Goal: Obtain resource: Download file/media

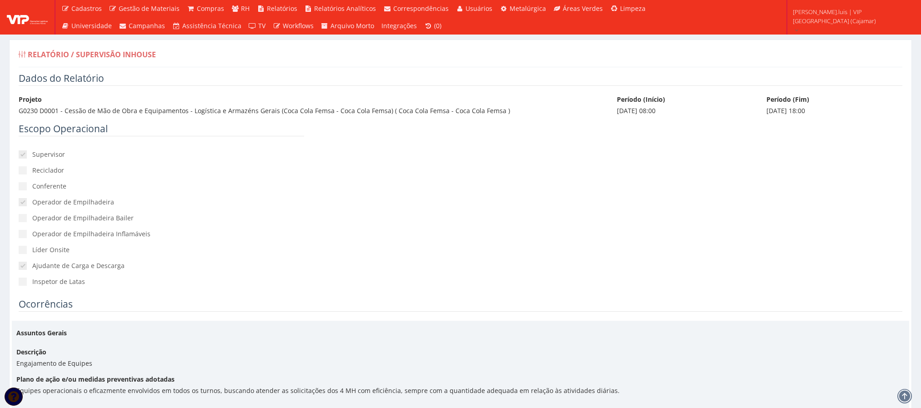
scroll to position [3684, 0]
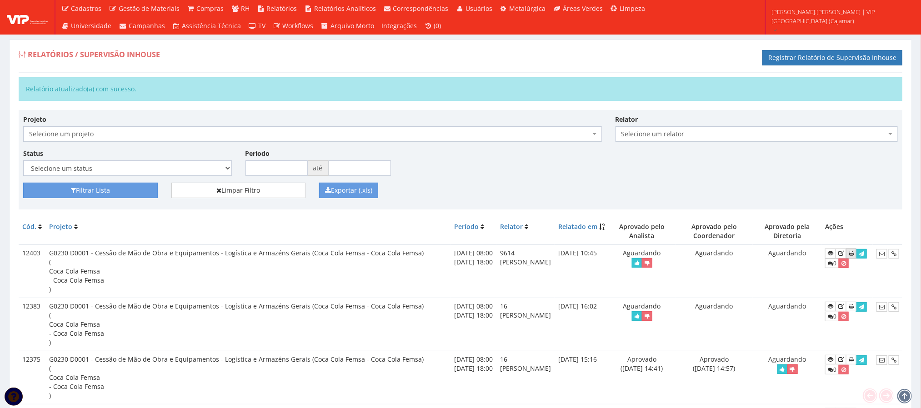
click at [853, 253] on icon at bounding box center [850, 253] width 5 height 6
click at [853, 255] on icon at bounding box center [850, 253] width 5 height 6
click at [853, 256] on icon at bounding box center [850, 253] width 5 height 6
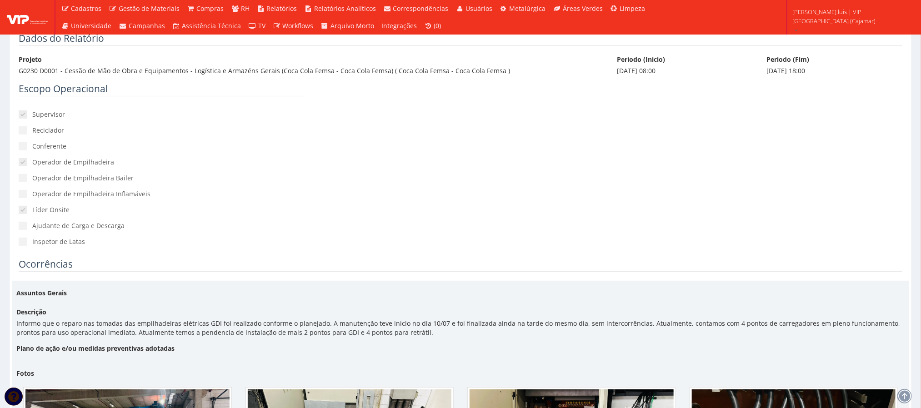
scroll to position [34, 0]
